Goal: Task Accomplishment & Management: Manage account settings

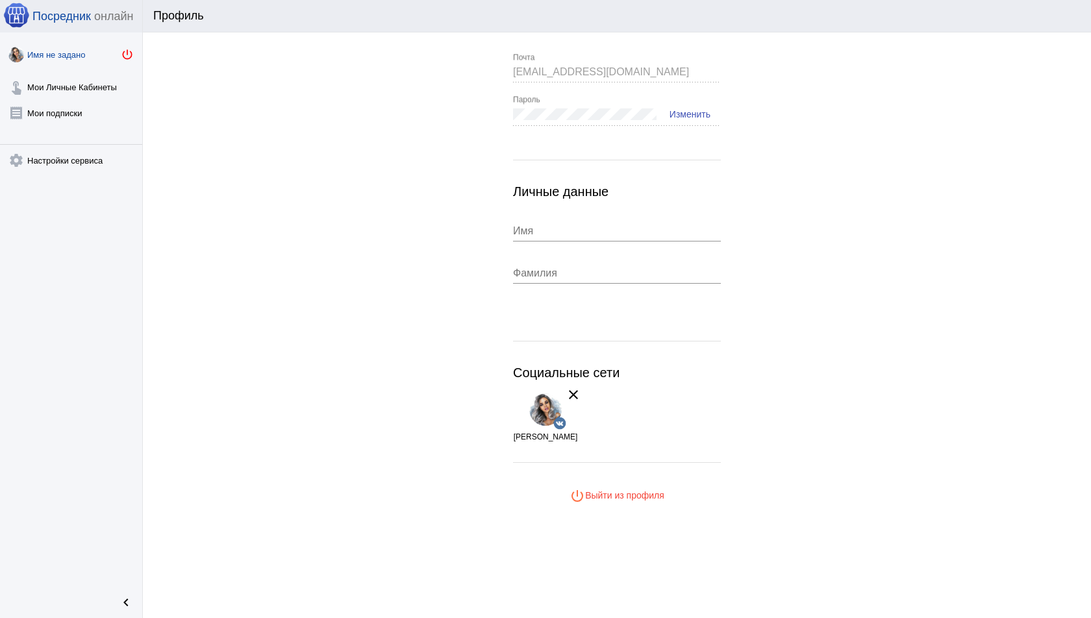
click at [129, 55] on mat-icon "power_settings_new" at bounding box center [127, 54] width 13 height 13
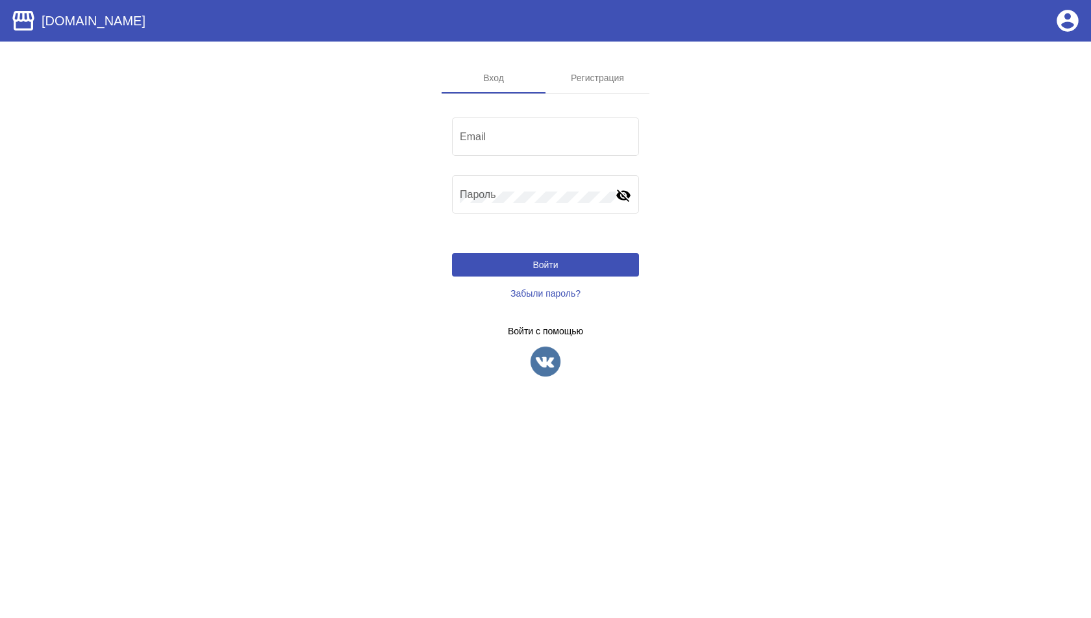
click at [535, 361] on img at bounding box center [545, 362] width 32 height 32
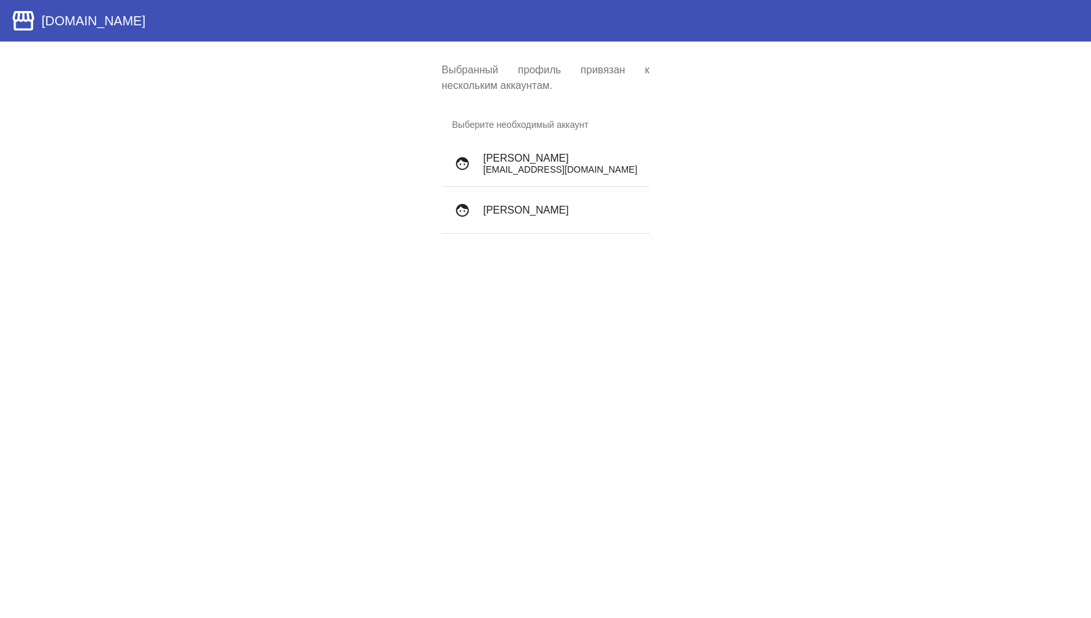
click at [608, 175] on p "[EMAIL_ADDRESS][DOMAIN_NAME]" at bounding box center [561, 169] width 156 height 10
